Goal: Go to known website: Go to known website

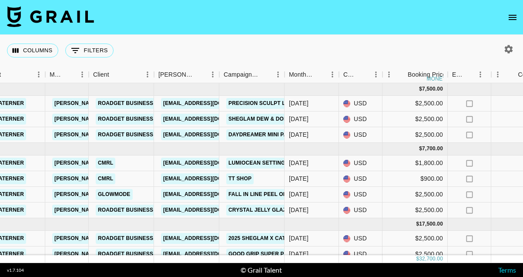
scroll to position [0, 218]
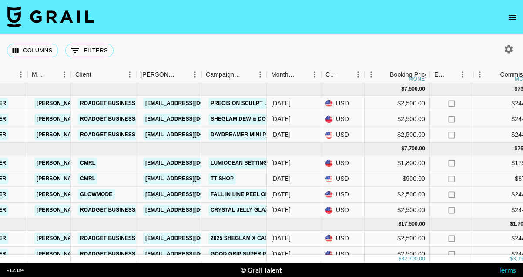
click at [507, 50] on icon "button" at bounding box center [509, 49] width 8 height 8
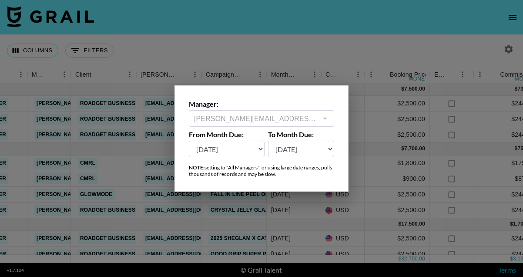
click at [235, 151] on select "[DATE] Aug '[DATE] Jun '[DATE] Apr '[DATE] Feb '[DATE] Dec '[DATE] Oct '[DATE] …" at bounding box center [227, 149] width 76 height 17
select select "[DATE]"
click at [189, 141] on select "[DATE] Aug '[DATE] Jun '[DATE] Apr '[DATE] Feb '[DATE] Dec '[DATE] Oct '[DATE] …" at bounding box center [227, 149] width 76 height 17
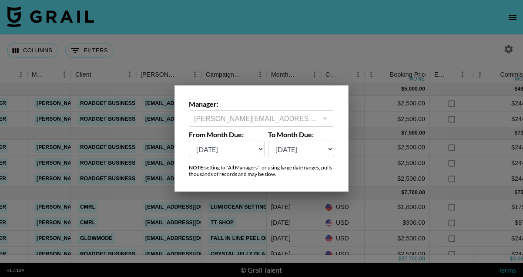
click at [288, 23] on div at bounding box center [261, 138] width 523 height 277
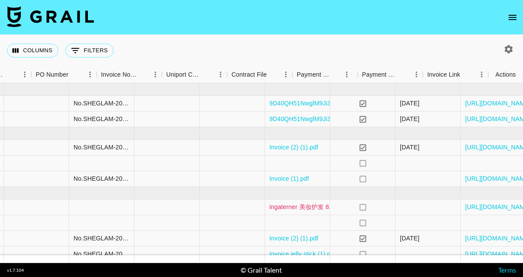
scroll to position [0, 921]
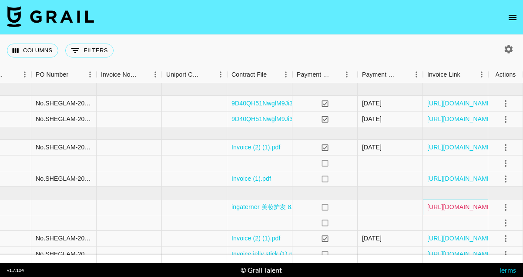
click at [442, 205] on link "[URL][DOMAIN_NAME]" at bounding box center [460, 206] width 66 height 9
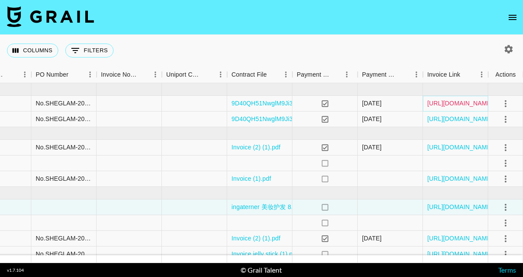
click at [450, 100] on link "[URL][DOMAIN_NAME]" at bounding box center [460, 103] width 66 height 9
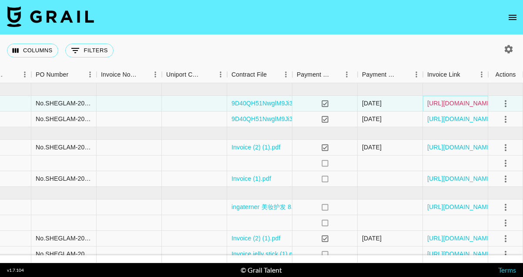
click at [455, 104] on link "[URL][DOMAIN_NAME]" at bounding box center [460, 103] width 66 height 9
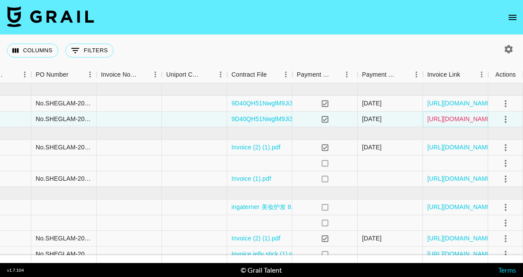
click at [439, 118] on link "[URL][DOMAIN_NAME]" at bounding box center [460, 118] width 66 height 9
